Goal: Navigation & Orientation: Find specific page/section

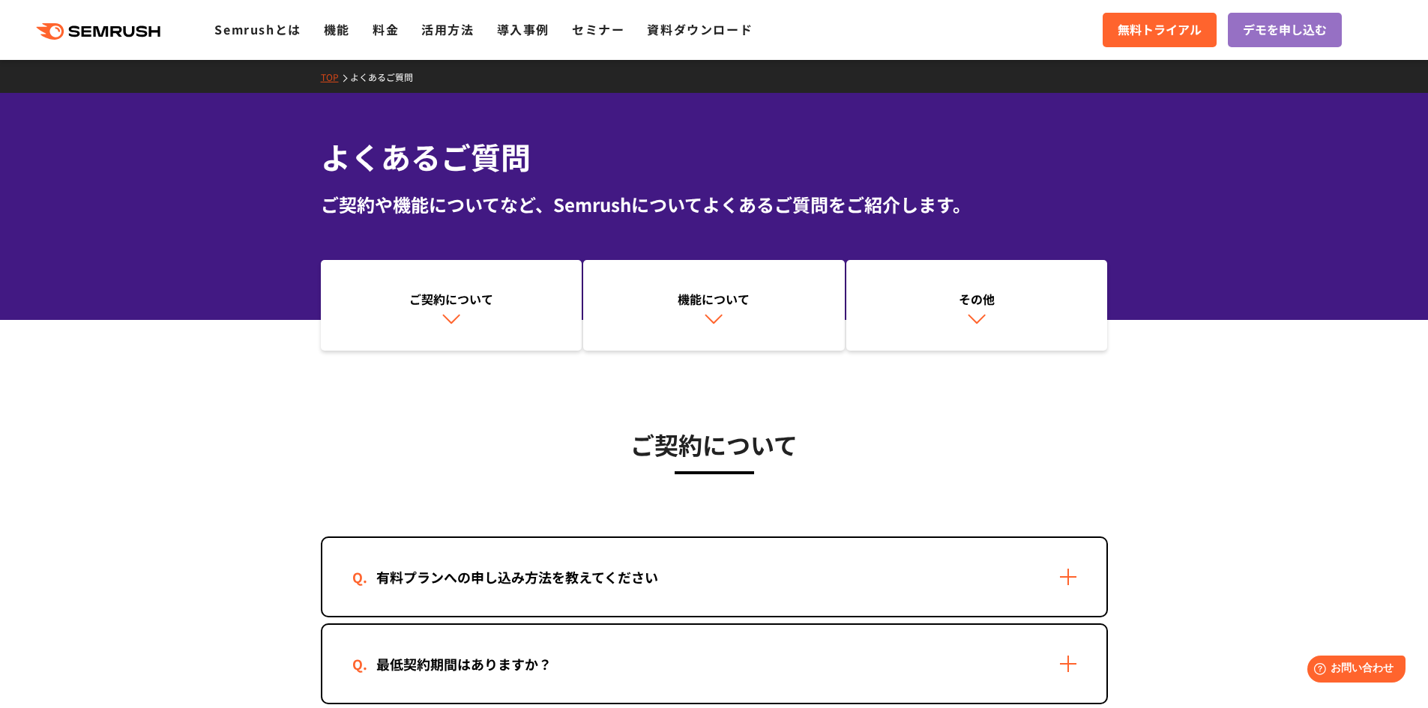
drag, startPoint x: 322, startPoint y: 471, endPoint x: 789, endPoint y: 439, distance: 467.9
drag, startPoint x: 1140, startPoint y: 429, endPoint x: 1155, endPoint y: 437, distance: 16.8
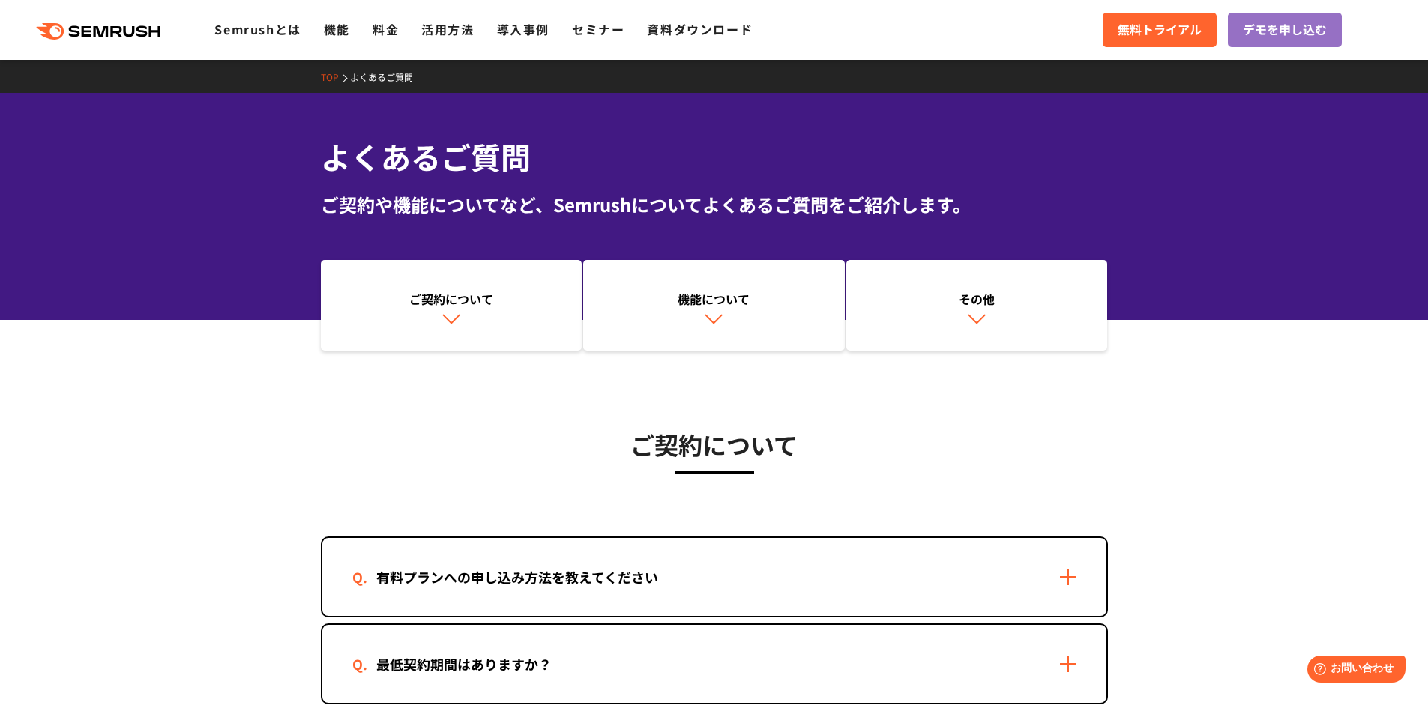
click at [323, 79] on link "TOP" at bounding box center [335, 76] width 29 height 13
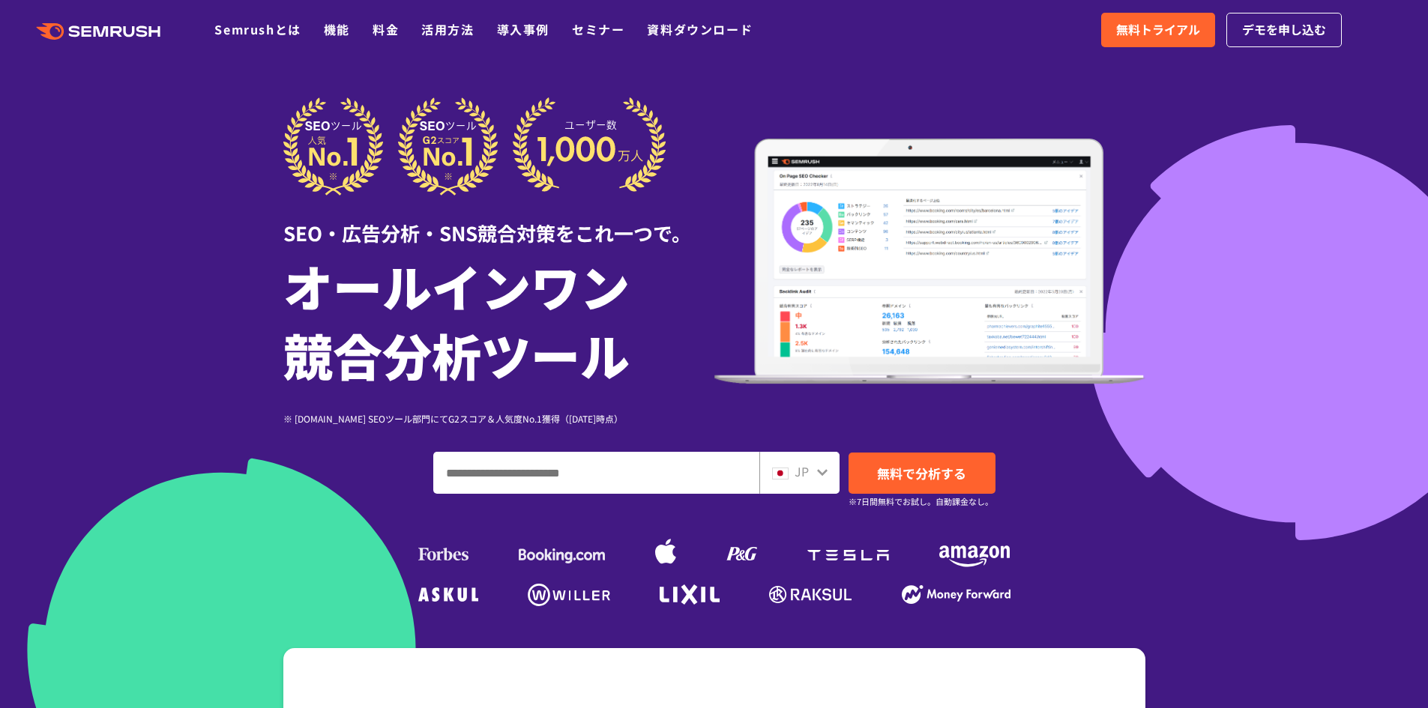
click at [846, 122] on div "SEO・広告分析・SNS競合対策をこれ一つで。 オールインワン 競合分析ツール ※ G2.com SEOツール部門にてG2スコア＆人気度No.1獲得（2023…" at bounding box center [714, 261] width 862 height 328
click at [1074, 446] on div "SEO・広告分析・SNS競合対策をこれ一つで。 オールインワン 競合分析ツール ※ G2.com SEOツール部門にてG2スコア＆人気度No.1獲得（2023…" at bounding box center [714, 353] width 862 height 513
drag, startPoint x: 781, startPoint y: 84, endPoint x: 724, endPoint y: 64, distance: 60.4
click at [781, 84] on div at bounding box center [714, 418] width 1428 height 836
drag, startPoint x: 190, startPoint y: 108, endPoint x: 369, endPoint y: 174, distance: 190.9
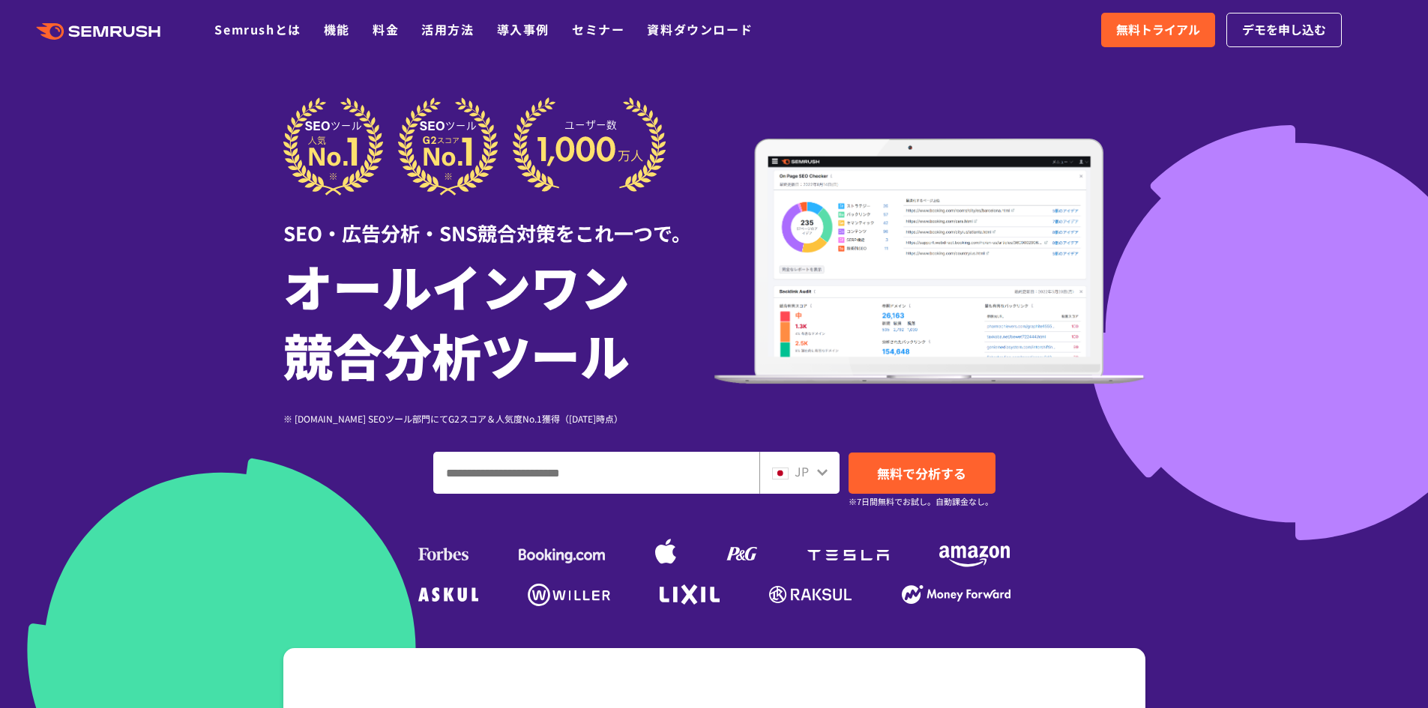
click at [205, 127] on div at bounding box center [714, 418] width 1428 height 836
drag, startPoint x: 1049, startPoint y: 91, endPoint x: 1076, endPoint y: 120, distance: 39.2
click at [1050, 97] on div at bounding box center [714, 418] width 1428 height 836
click at [1168, 128] on div at bounding box center [714, 418] width 1428 height 836
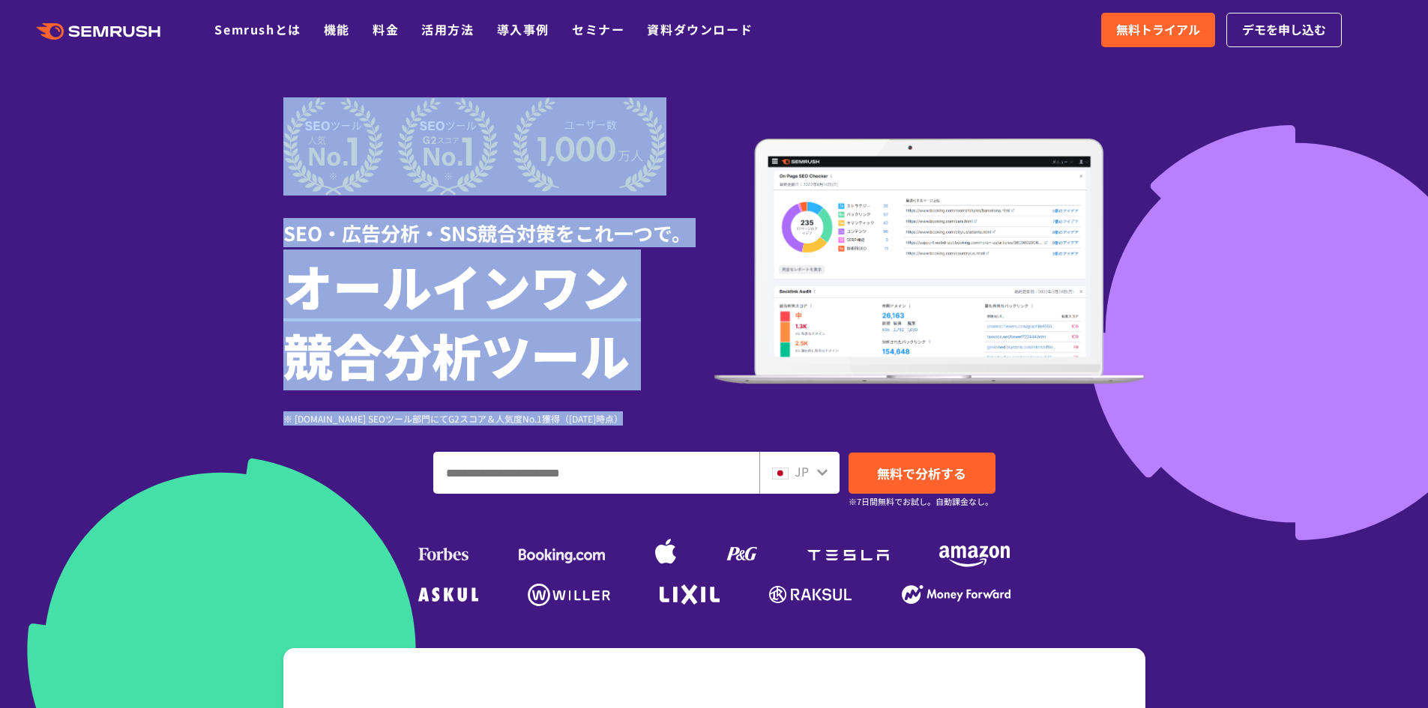
drag, startPoint x: 920, startPoint y: 99, endPoint x: 865, endPoint y: 99, distance: 54.7
click at [891, 99] on section "SEO・広告分析・SNS競合対策をこれ一つで。 オールインワン 競合分析ツール ※ G2.com SEOツール部門にてG2スコア＆人気度No.1獲得（2023…" at bounding box center [714, 418] width 1428 height 836
drag, startPoint x: 1161, startPoint y: 127, endPoint x: 1154, endPoint y: 119, distance: 10.7
click at [1160, 126] on div at bounding box center [714, 418] width 1428 height 836
